Goal: Use online tool/utility: Utilize a website feature to perform a specific function

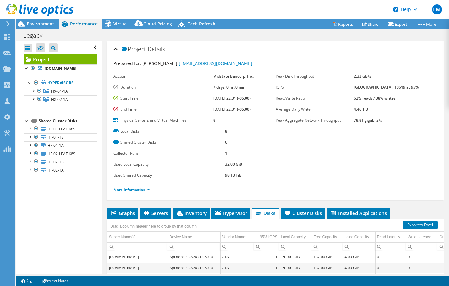
select select "USD"
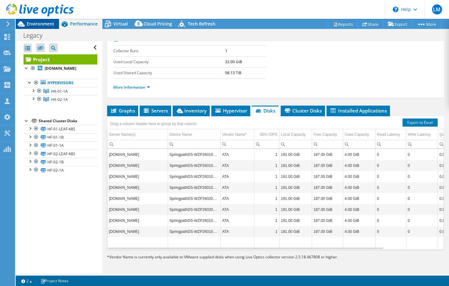
click at [43, 23] on span "Environment" at bounding box center [41, 24] width 28 height 6
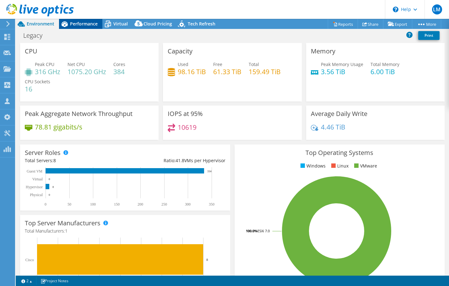
click at [84, 26] on span "Performance" at bounding box center [84, 24] width 28 height 6
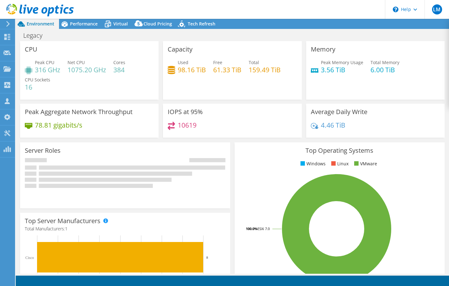
select select "USD"
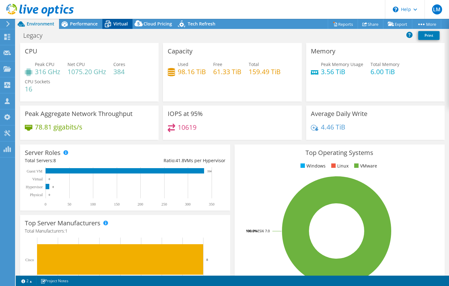
click at [124, 23] on span "Virtual" at bounding box center [120, 24] width 14 height 6
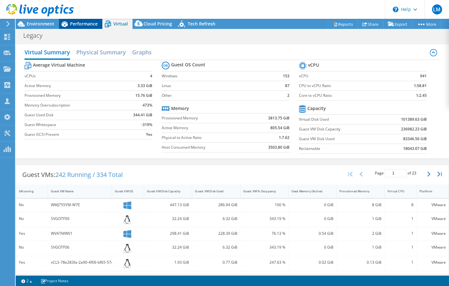
click at [83, 21] on span "Performance" at bounding box center [84, 24] width 28 height 6
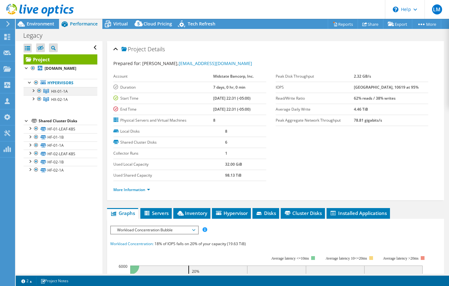
click at [31, 91] on div at bounding box center [33, 90] width 6 height 6
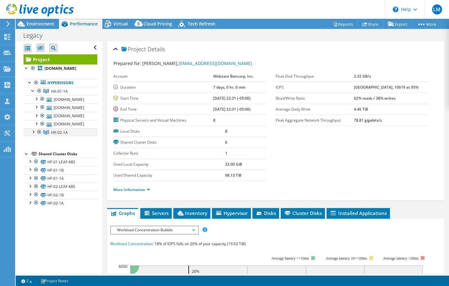
click at [34, 132] on div at bounding box center [33, 131] width 6 height 6
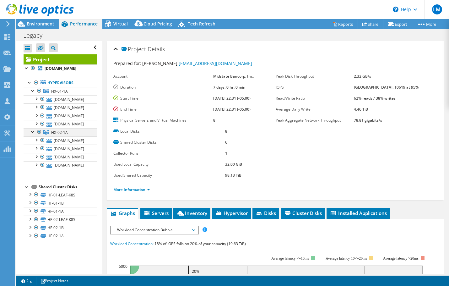
click at [40, 131] on div at bounding box center [39, 132] width 6 height 8
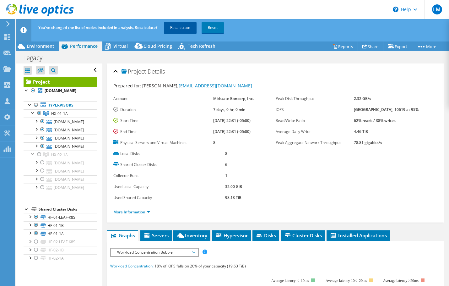
click at [186, 29] on link "Recalculate" at bounding box center [180, 27] width 33 height 11
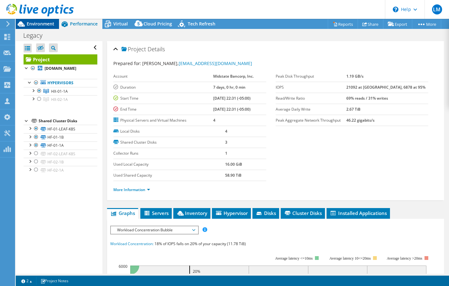
click at [49, 27] on div "Environment" at bounding box center [37, 24] width 43 height 10
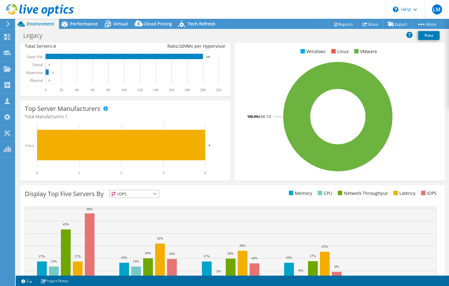
scroll to position [126, 0]
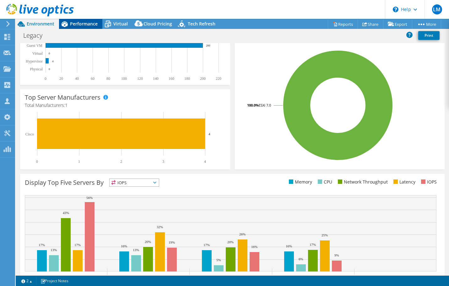
click at [90, 26] on span "Performance" at bounding box center [84, 24] width 28 height 6
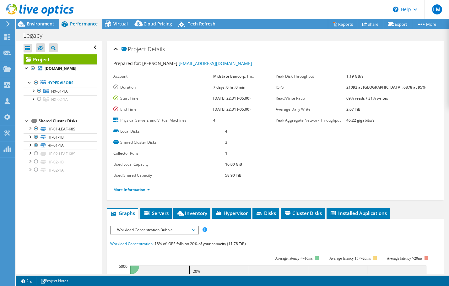
scroll to position [0, 0]
click at [120, 24] on span "Virtual" at bounding box center [120, 24] width 14 height 6
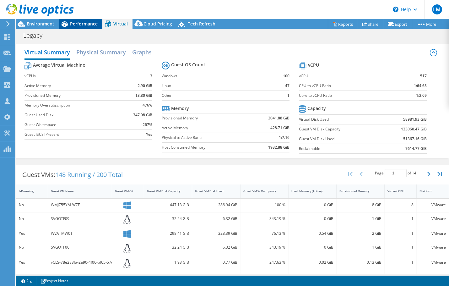
click at [86, 24] on span "Performance" at bounding box center [84, 24] width 28 height 6
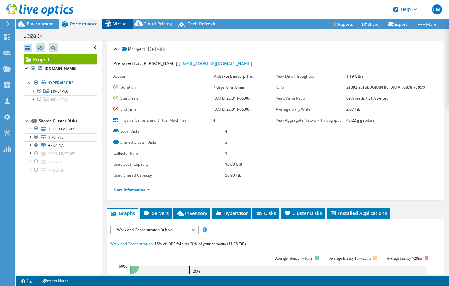
click at [118, 24] on span "Virtual" at bounding box center [120, 24] width 14 height 6
